Goal: Check status: Check status

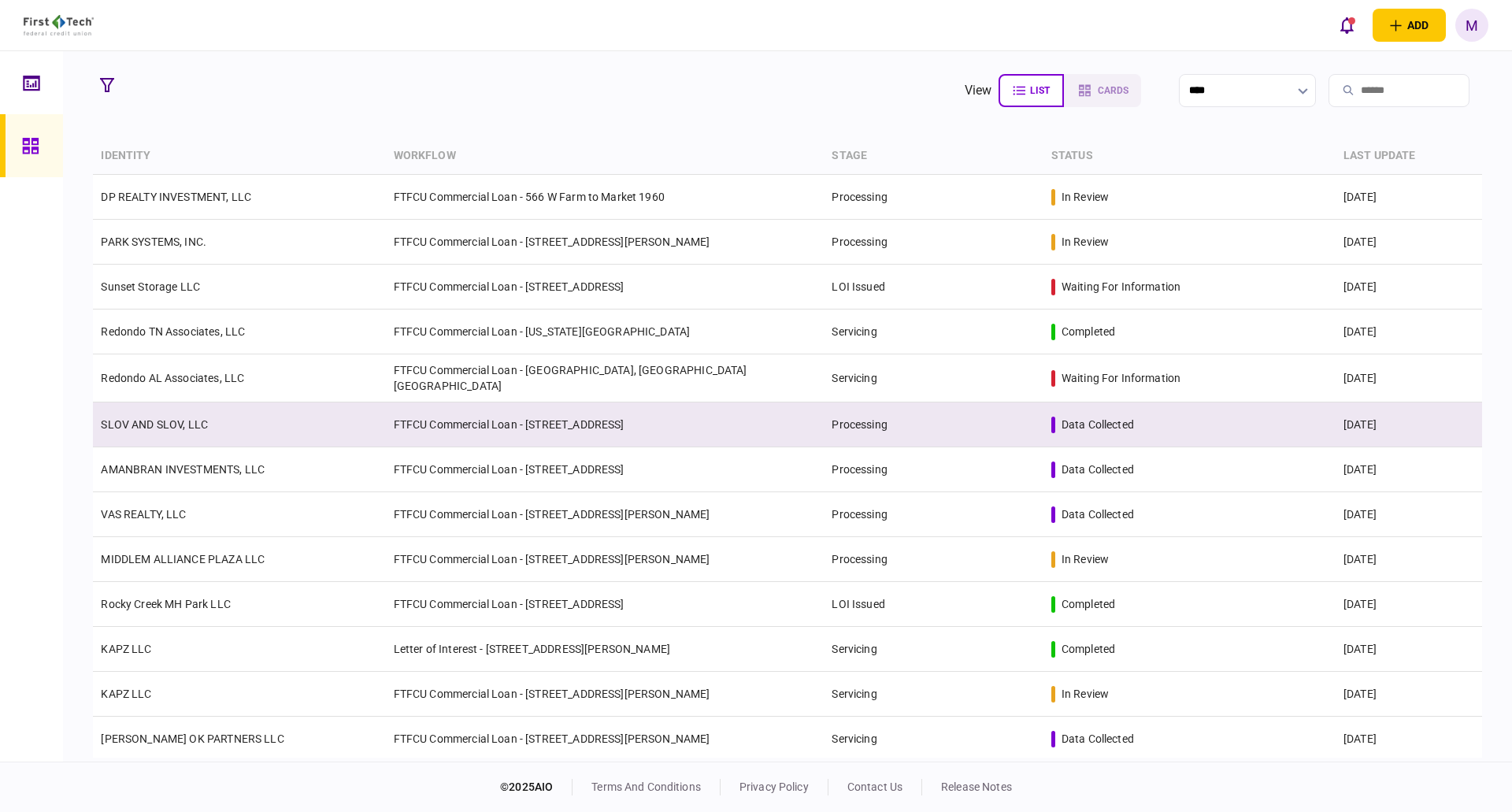
click at [538, 427] on td "FTFCU Commercial Loan - [STREET_ADDRESS]" at bounding box center [605, 425] width 439 height 45
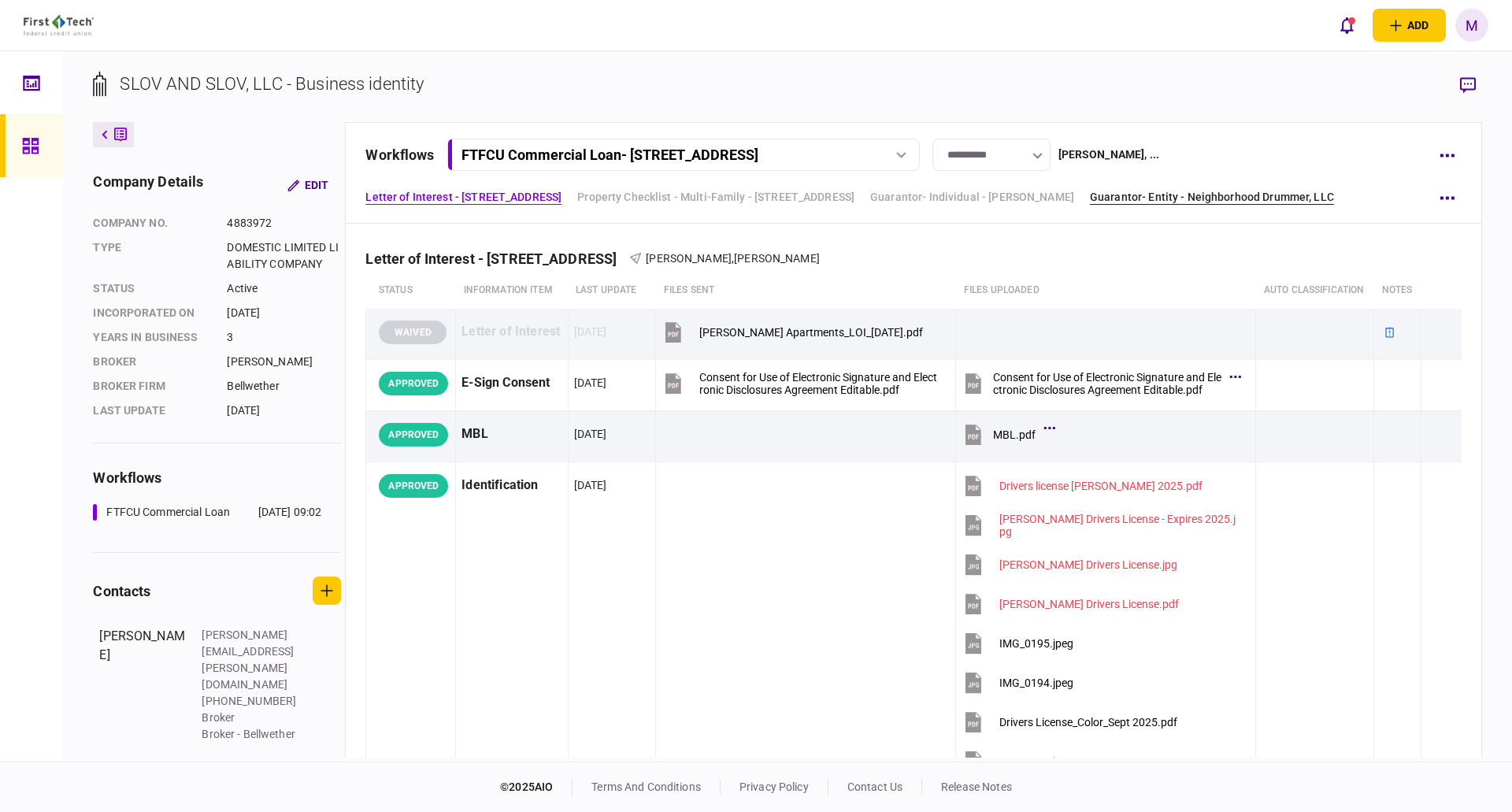
click at [1272, 191] on link "Guarantor- Entity - Neighborhood Drummer, LLC" at bounding box center [1211, 197] width 244 height 16
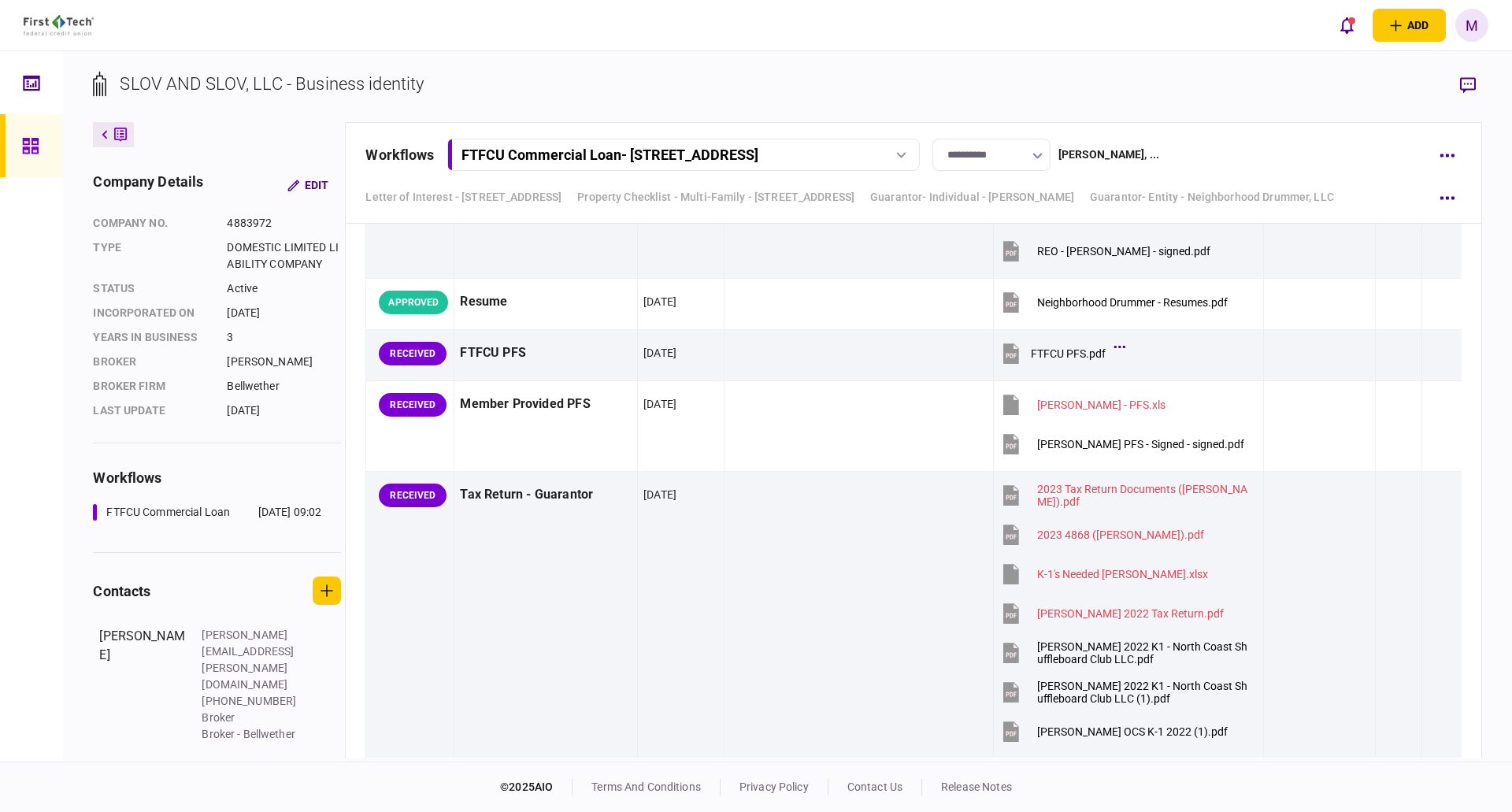
scroll to position [9107, 0]
